Goal: Transaction & Acquisition: Purchase product/service

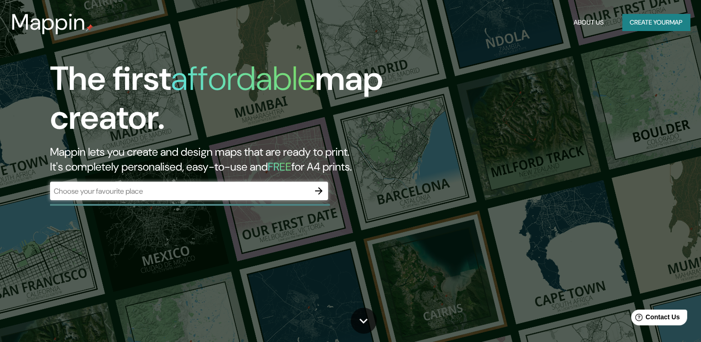
click at [272, 181] on div "The first affordable map creator. Mappin lets you create and design maps that a…" at bounding box center [225, 134] width 421 height 150
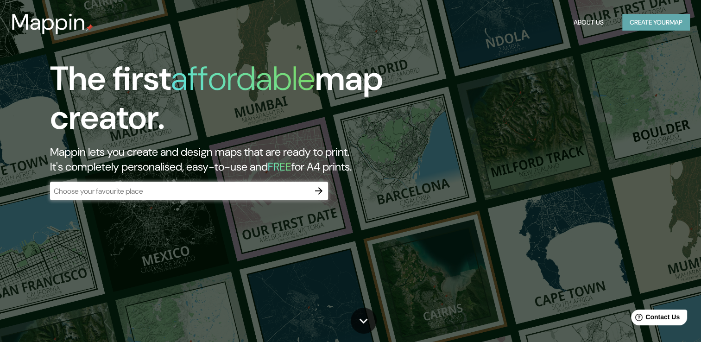
click at [642, 25] on button "Create your map" at bounding box center [656, 22] width 68 height 17
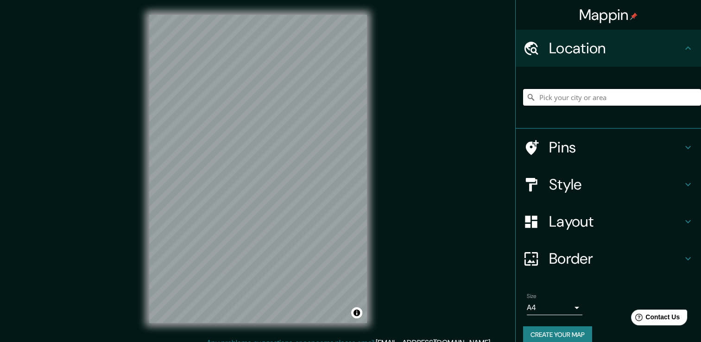
click at [553, 99] on input "Pick your city or area" at bounding box center [612, 97] width 178 height 17
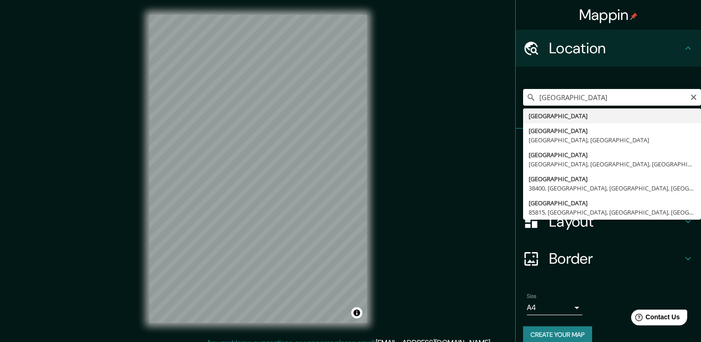
type input "[GEOGRAPHIC_DATA]"
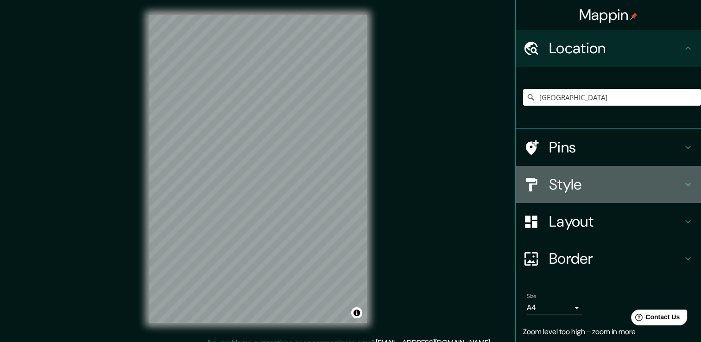
click at [640, 173] on div "Style" at bounding box center [608, 184] width 185 height 37
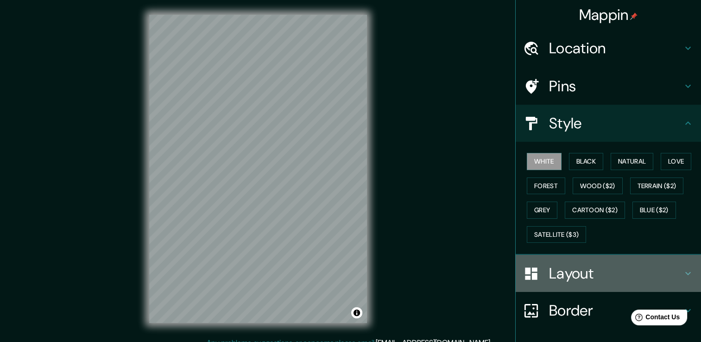
click at [601, 272] on h4 "Layout" at bounding box center [615, 273] width 133 height 19
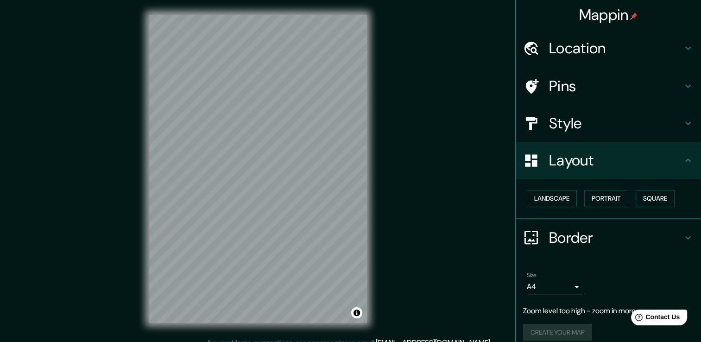
scroll to position [9, 0]
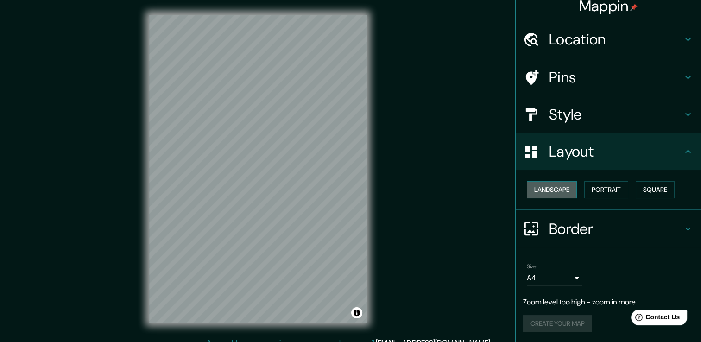
click at [552, 190] on button "Landscape" at bounding box center [552, 189] width 50 height 17
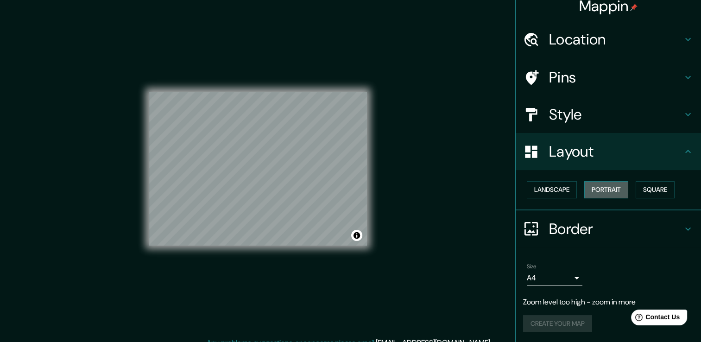
click at [594, 185] on button "Portrait" at bounding box center [606, 189] width 44 height 17
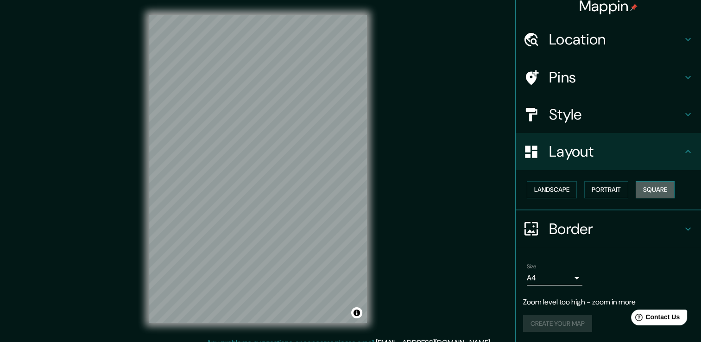
click at [643, 188] on button "Square" at bounding box center [655, 189] width 39 height 17
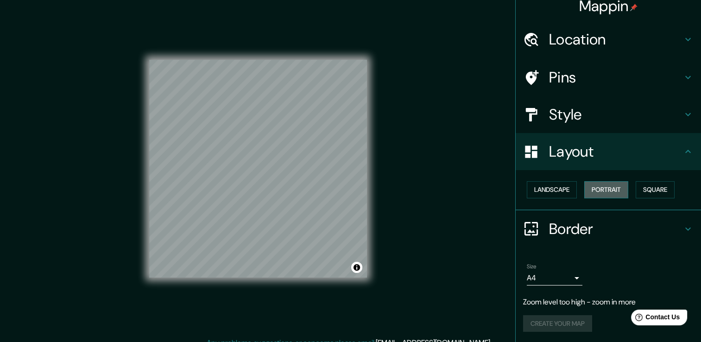
click at [617, 191] on button "Portrait" at bounding box center [606, 189] width 44 height 17
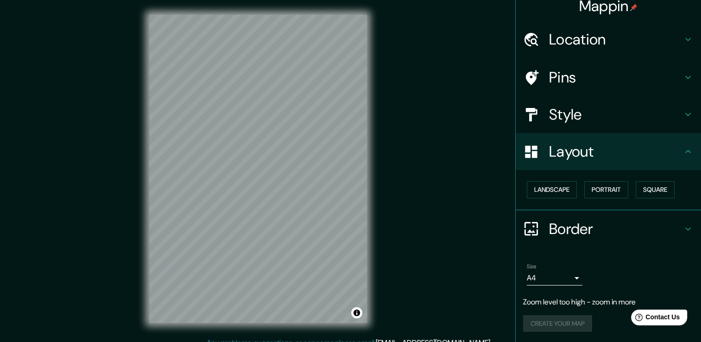
scroll to position [10, 0]
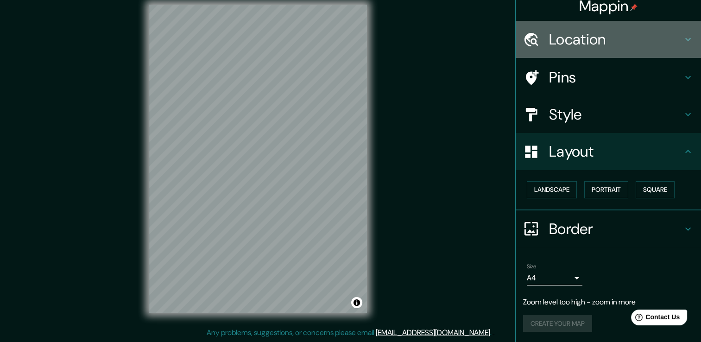
click at [594, 42] on h4 "Location" at bounding box center [615, 39] width 133 height 19
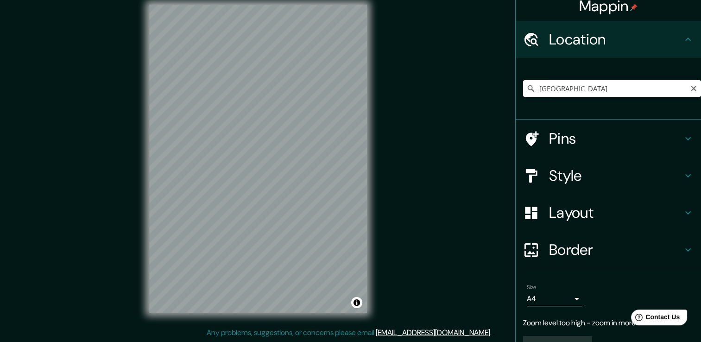
click at [573, 86] on input "[GEOGRAPHIC_DATA]" at bounding box center [612, 88] width 178 height 17
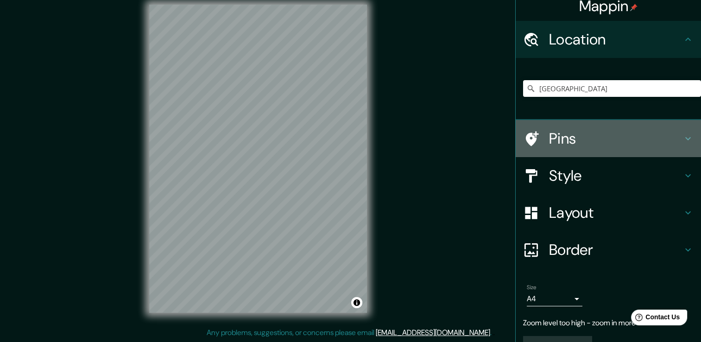
click at [551, 145] on h4 "Pins" at bounding box center [615, 138] width 133 height 19
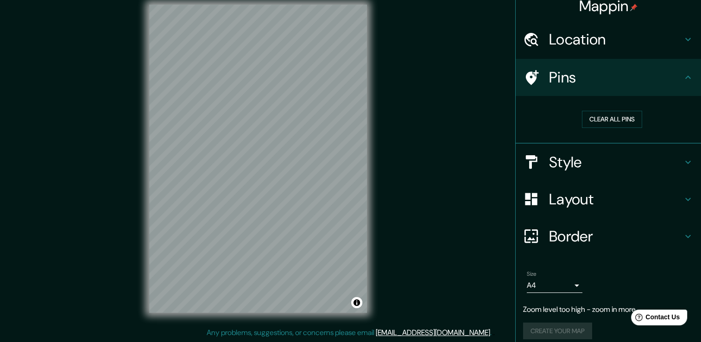
click at [604, 109] on div "Clear all pins" at bounding box center [612, 119] width 178 height 32
click at [606, 115] on button "Clear all pins" at bounding box center [612, 119] width 60 height 17
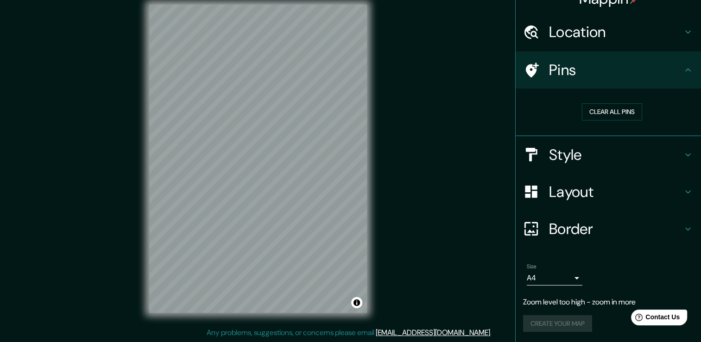
scroll to position [0, 0]
